Goal: Information Seeking & Learning: Find specific fact

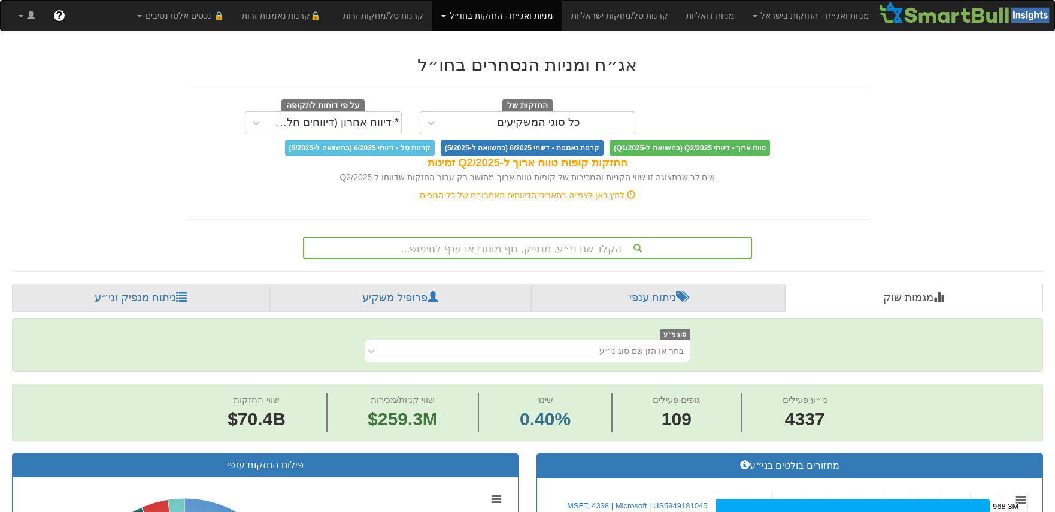
scroll to position [45, 0]
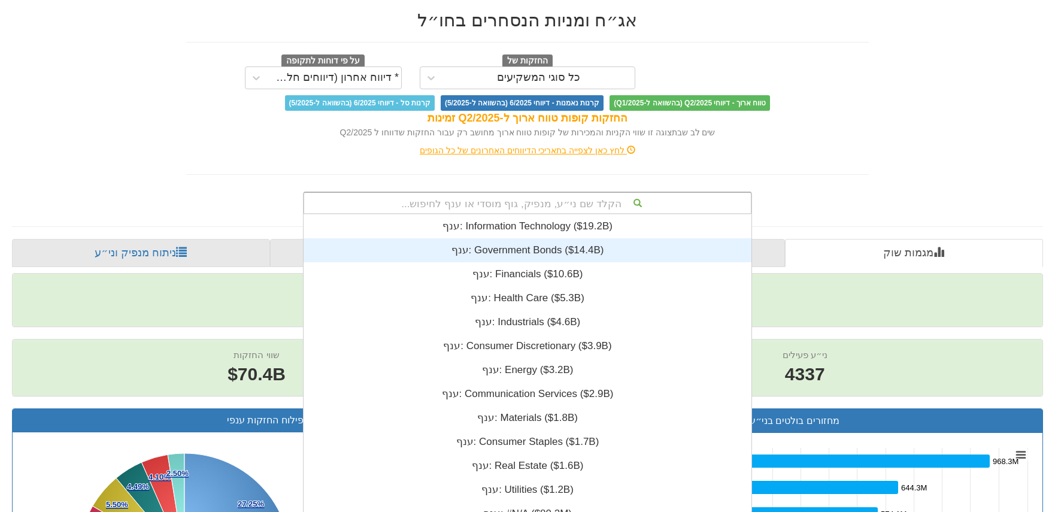
click at [594, 214] on div "הקלד שם ני״ע, מנפיק, גוף מוסדי או ענף לחיפוש... ענף: ‎Information Technology ‎(…" at bounding box center [527, 203] width 449 height 23
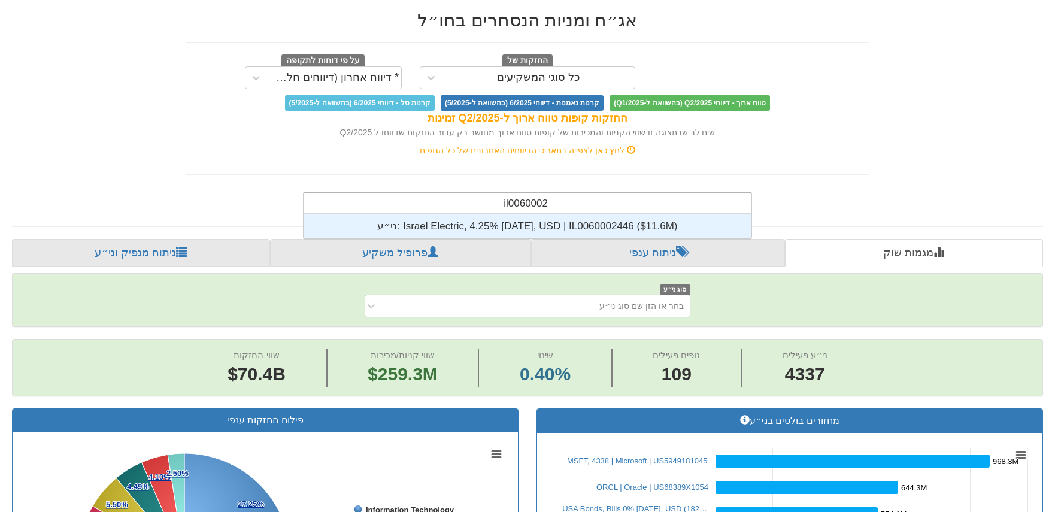
scroll to position [24, 0]
type input "il0060002446"
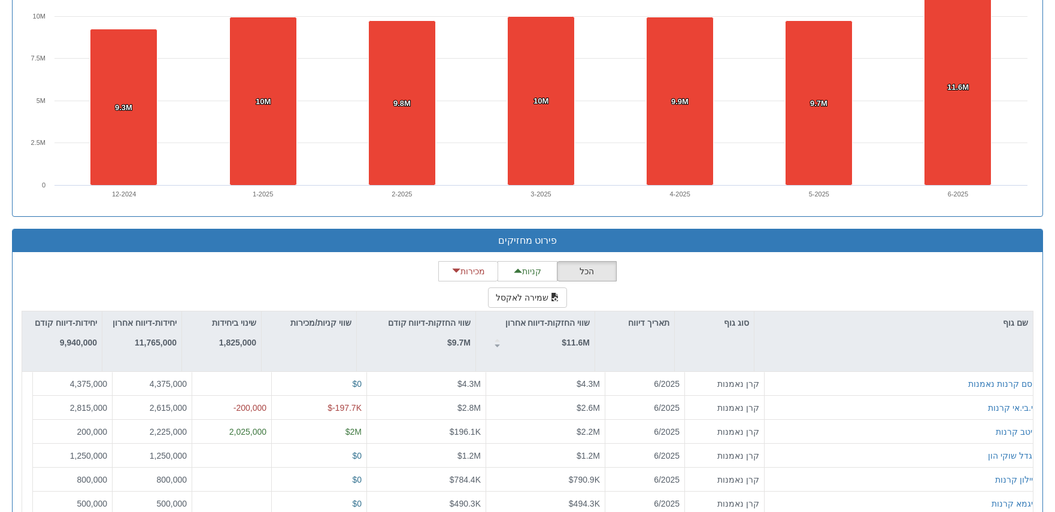
scroll to position [899, 0]
